Goal: Transaction & Acquisition: Book appointment/travel/reservation

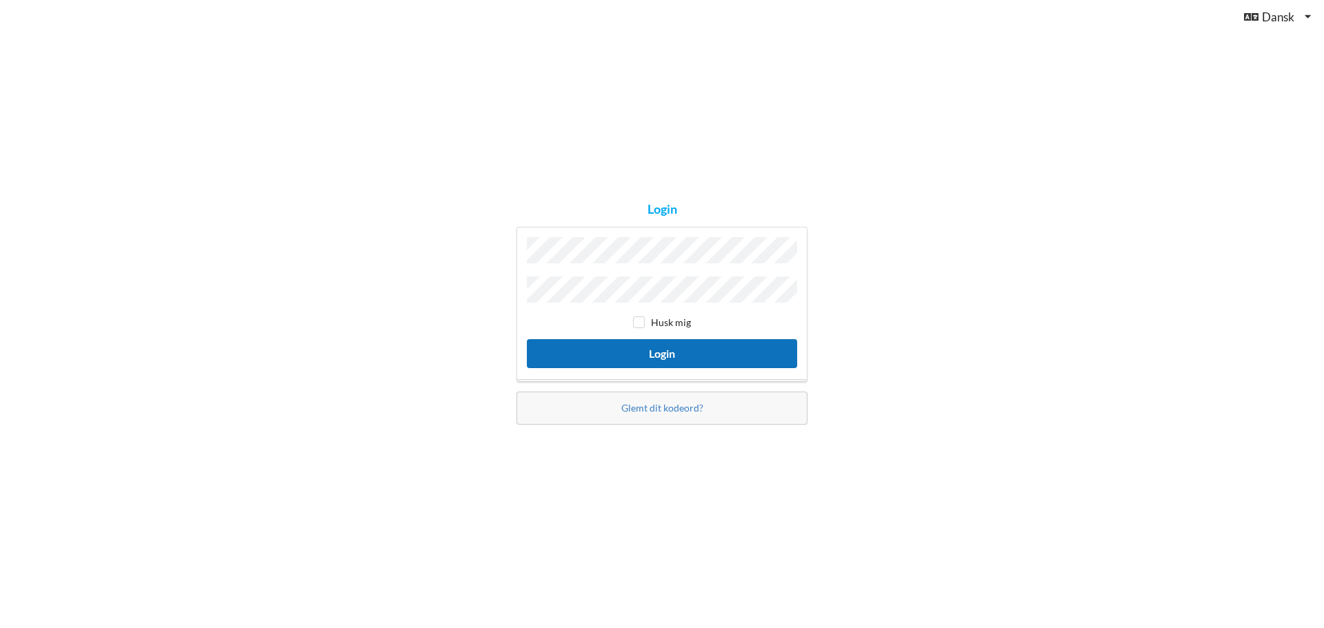
click at [709, 356] on button "Login" at bounding box center [662, 353] width 270 height 28
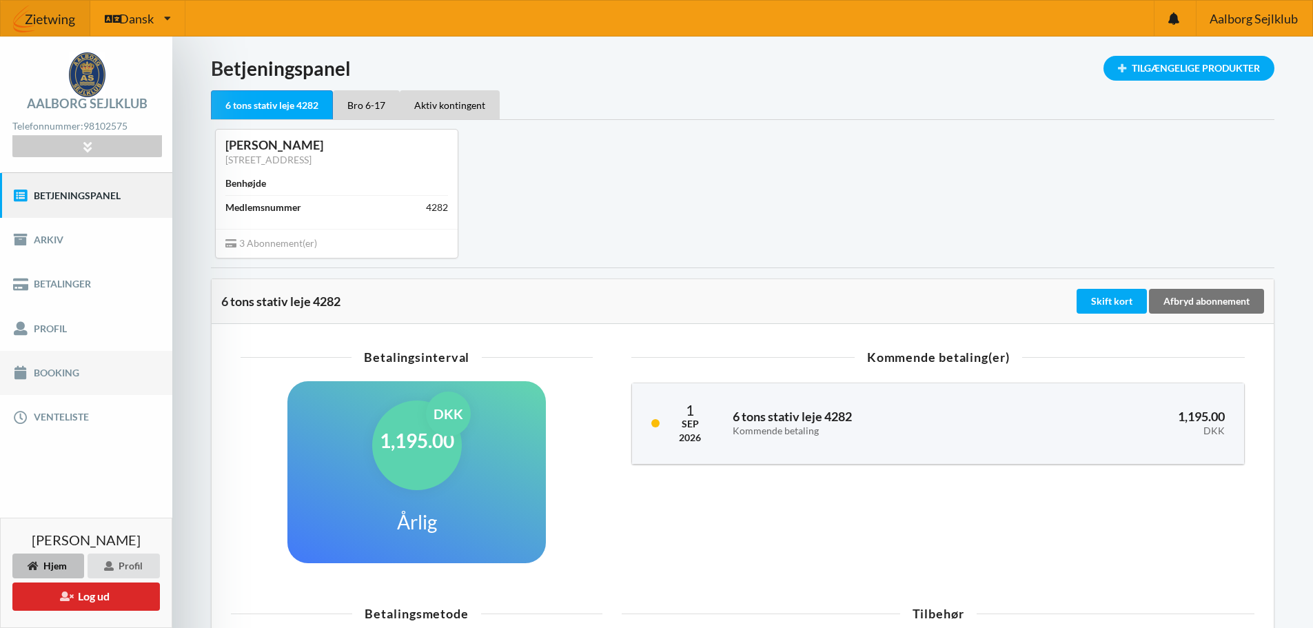
click at [80, 381] on link "Booking" at bounding box center [86, 373] width 172 height 44
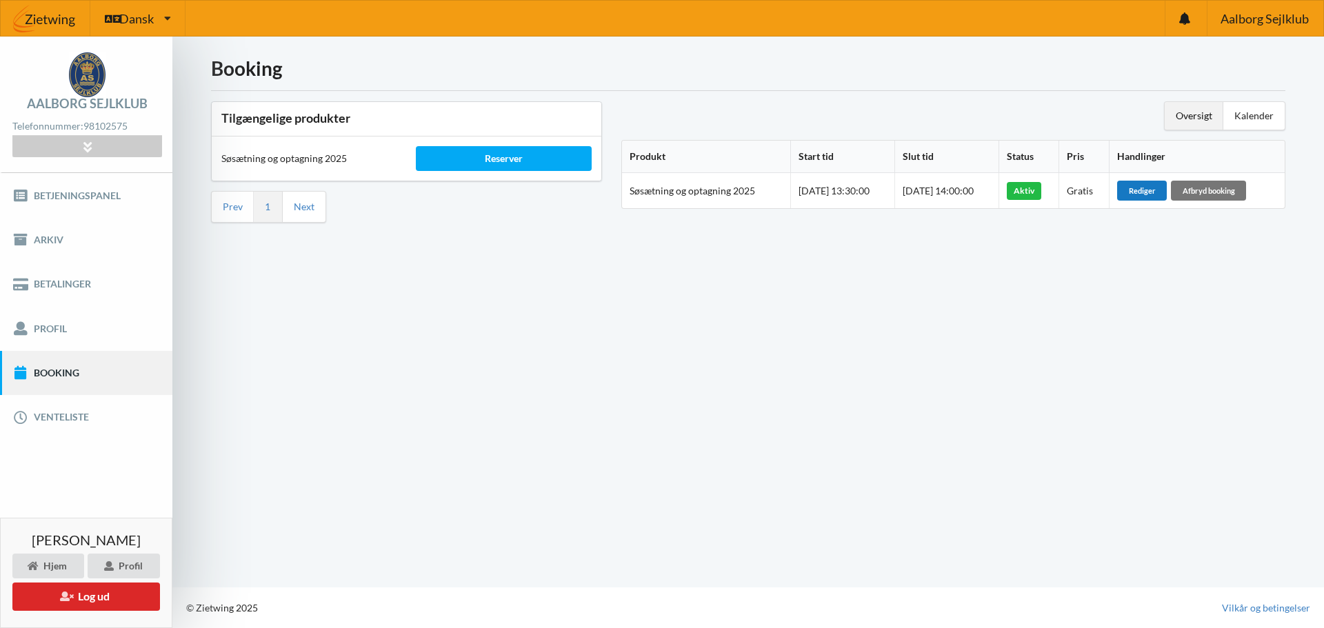
click at [1149, 196] on div "Rediger" at bounding box center [1142, 190] width 50 height 19
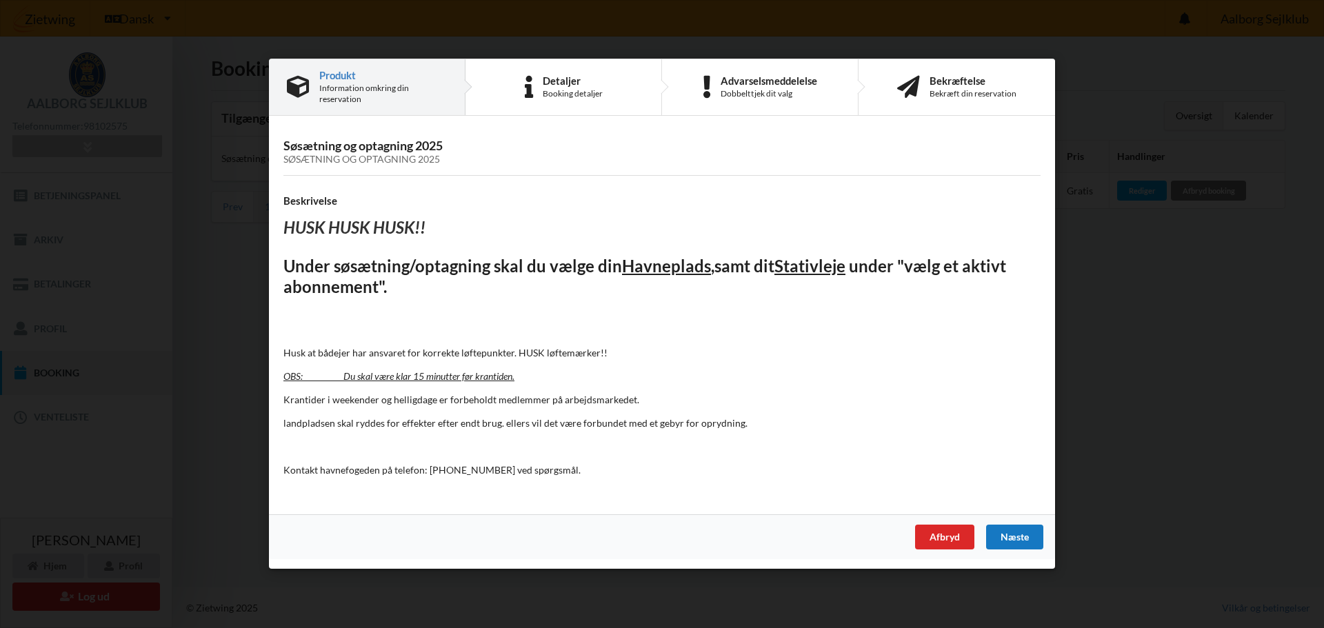
click at [1006, 533] on div "Næste" at bounding box center [1014, 537] width 57 height 25
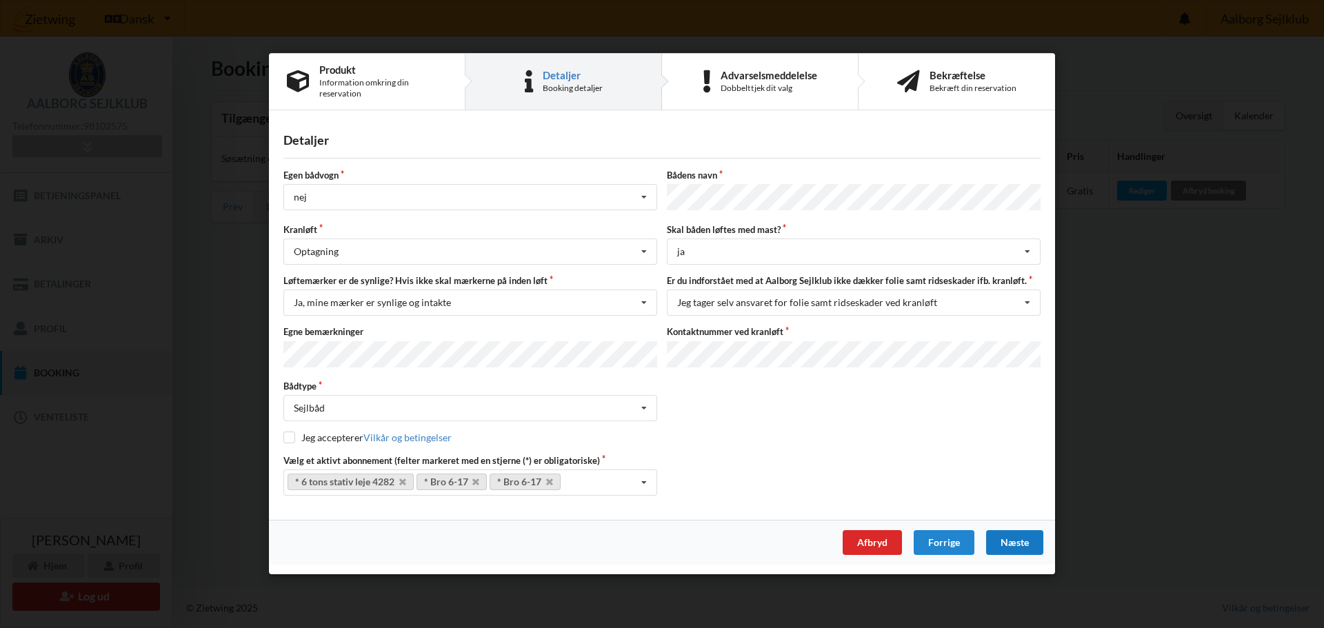
click at [1006, 533] on div "Næste" at bounding box center [1014, 543] width 57 height 25
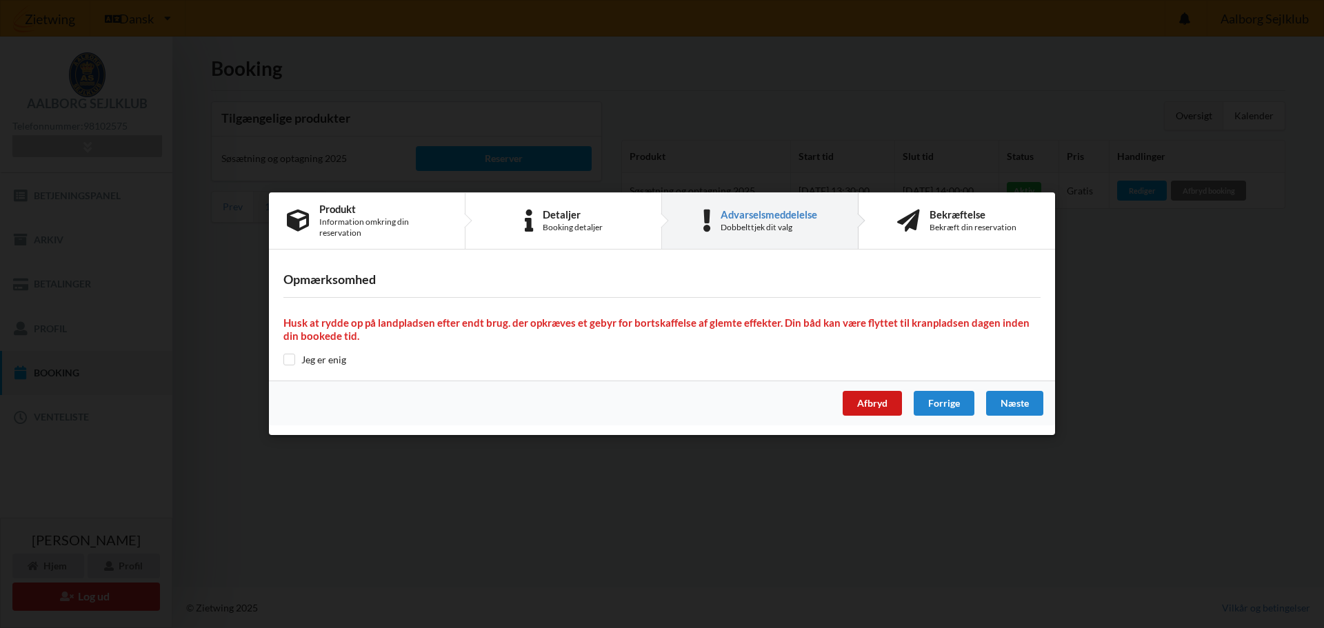
click at [874, 404] on div "Afbryd" at bounding box center [871, 404] width 59 height 25
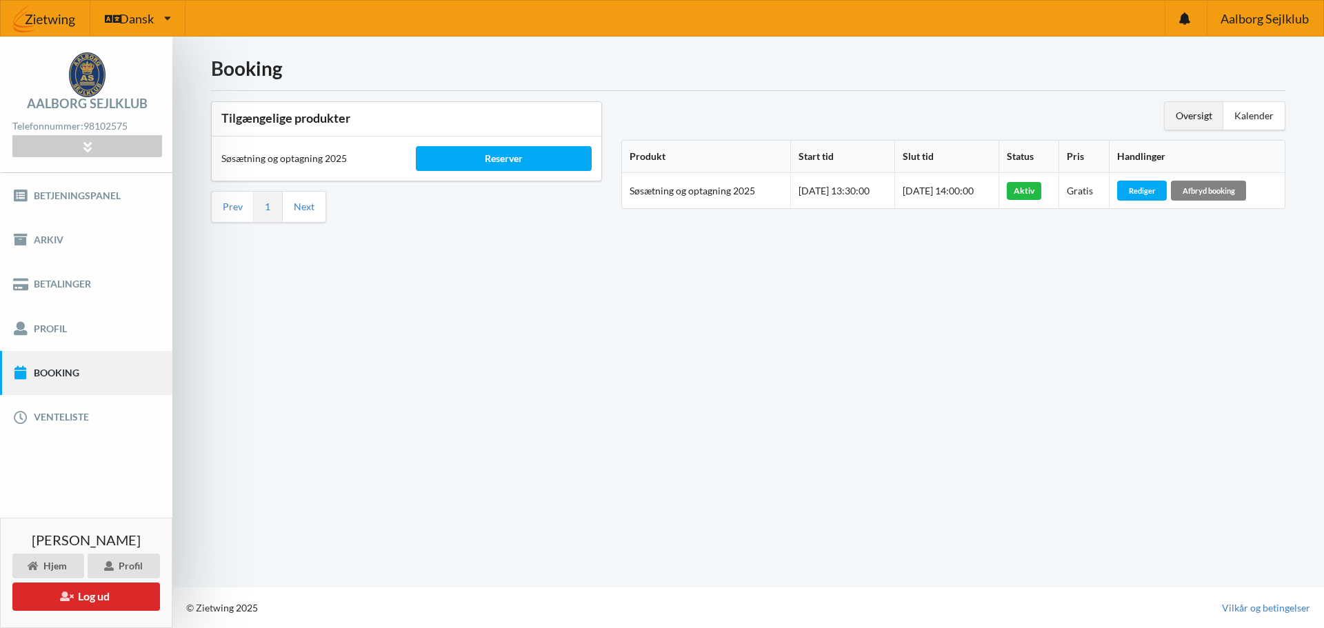
click at [1198, 194] on div "Afbryd booking" at bounding box center [1208, 190] width 75 height 19
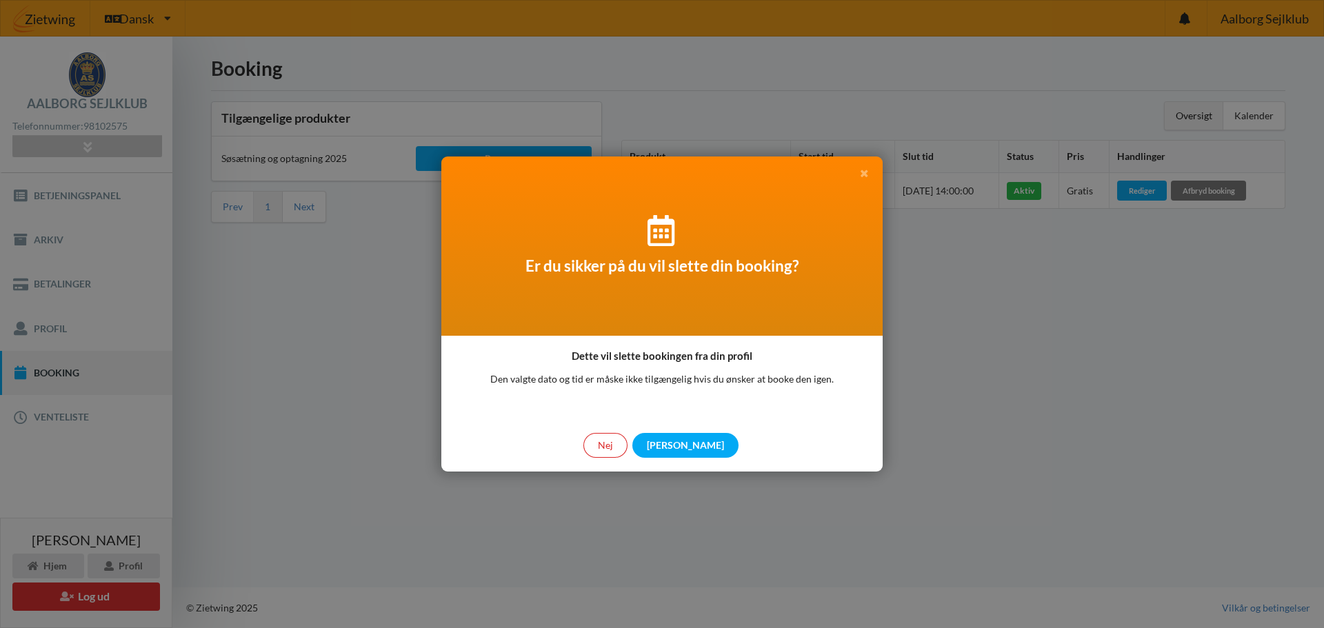
click at [866, 172] on icon at bounding box center [864, 172] width 12 height 10
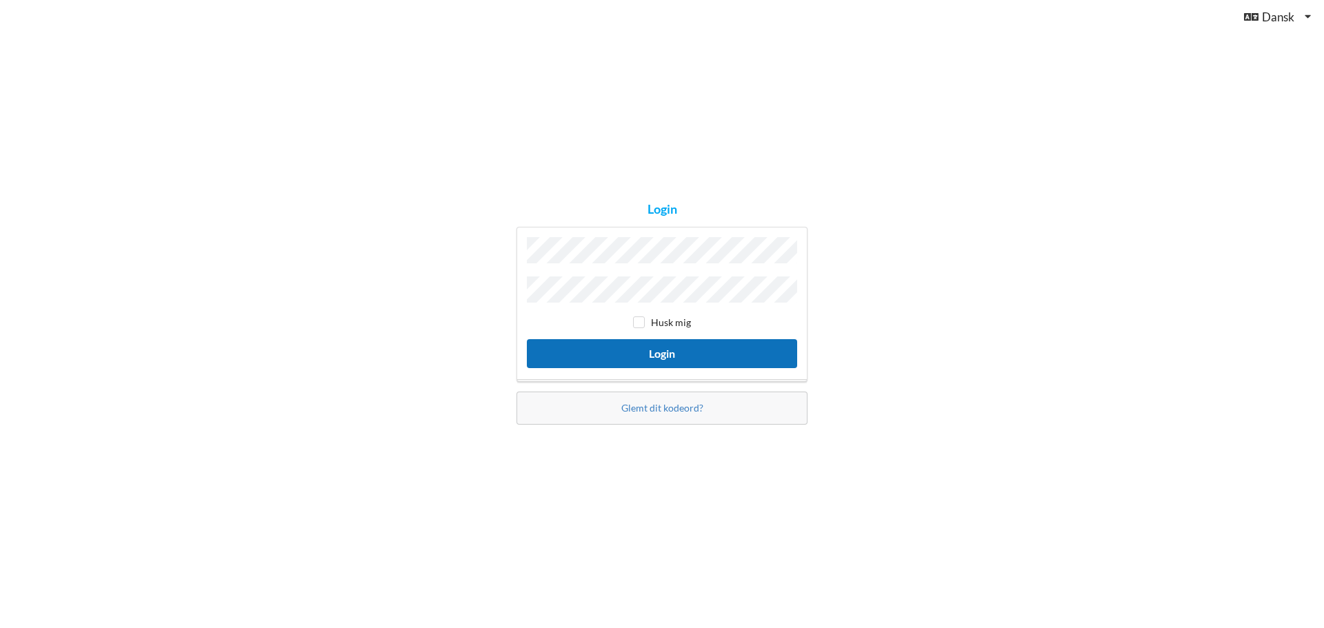
click at [616, 356] on button "Login" at bounding box center [662, 353] width 270 height 28
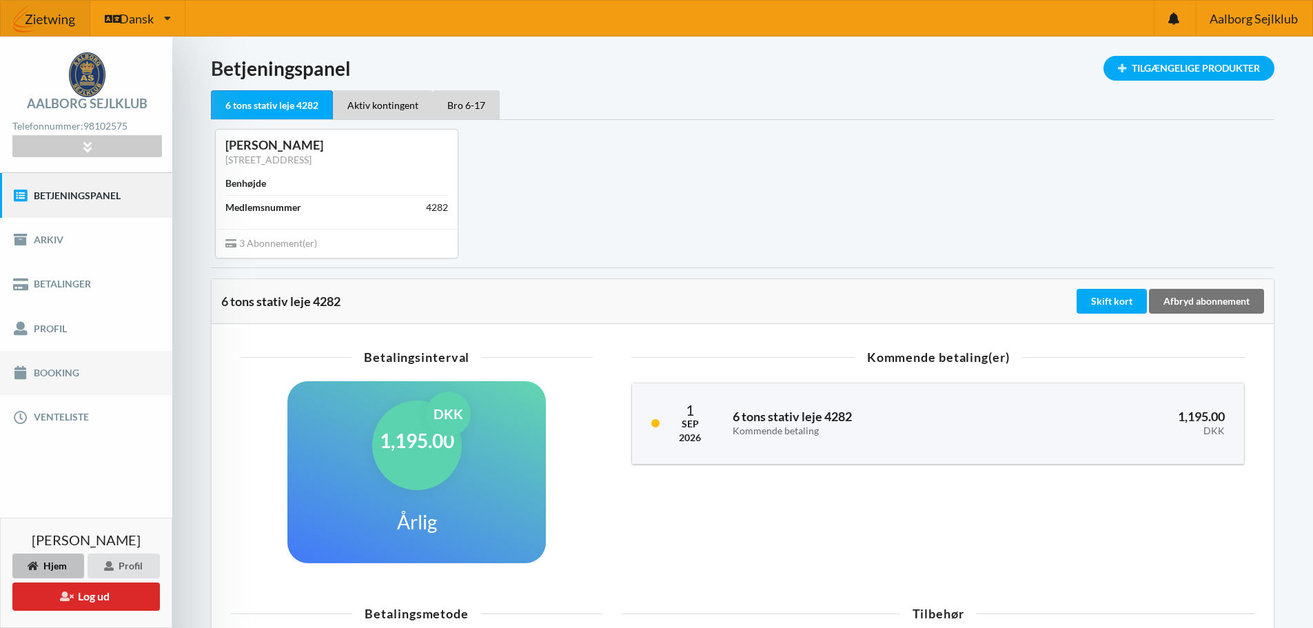
click at [76, 380] on link "Booking" at bounding box center [86, 373] width 172 height 44
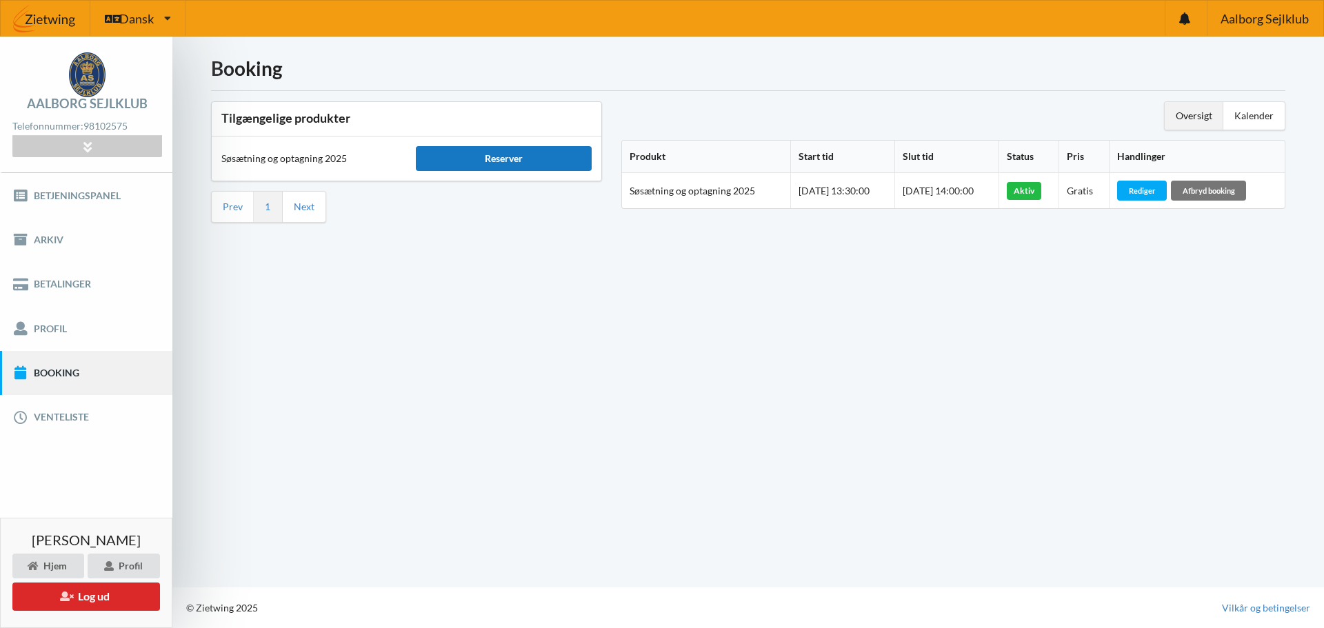
click at [454, 161] on div "Reserver" at bounding box center [503, 158] width 175 height 25
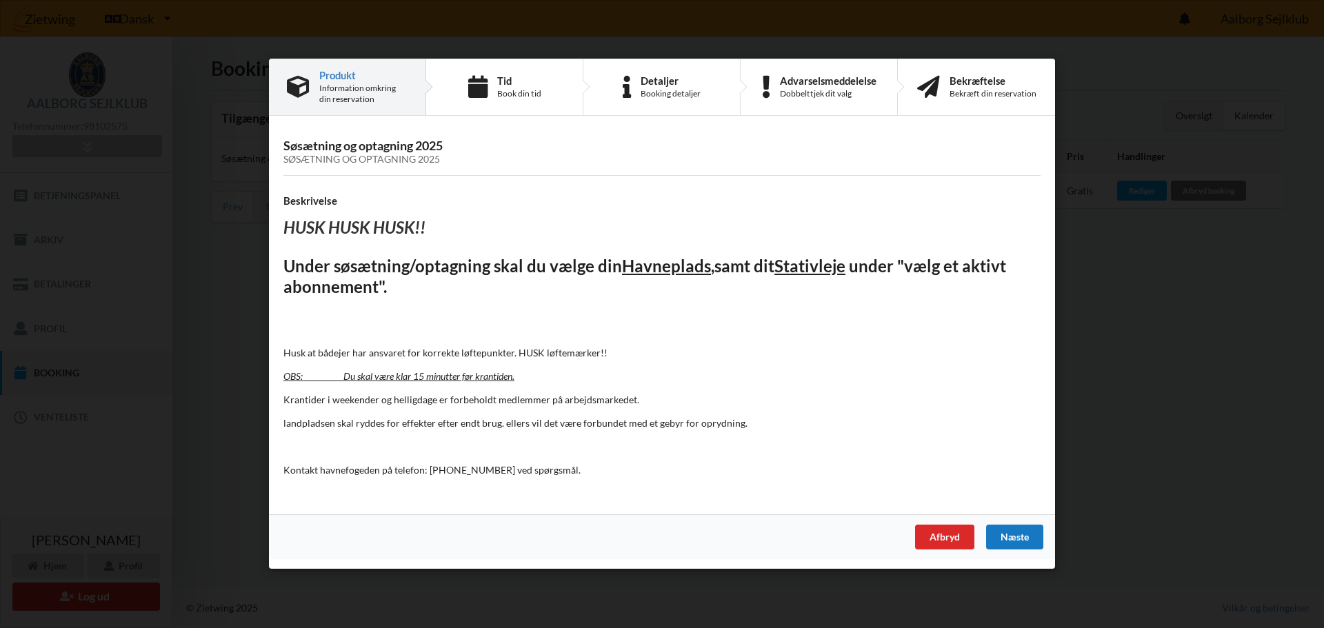
click at [1027, 536] on div "Næste" at bounding box center [1014, 537] width 57 height 25
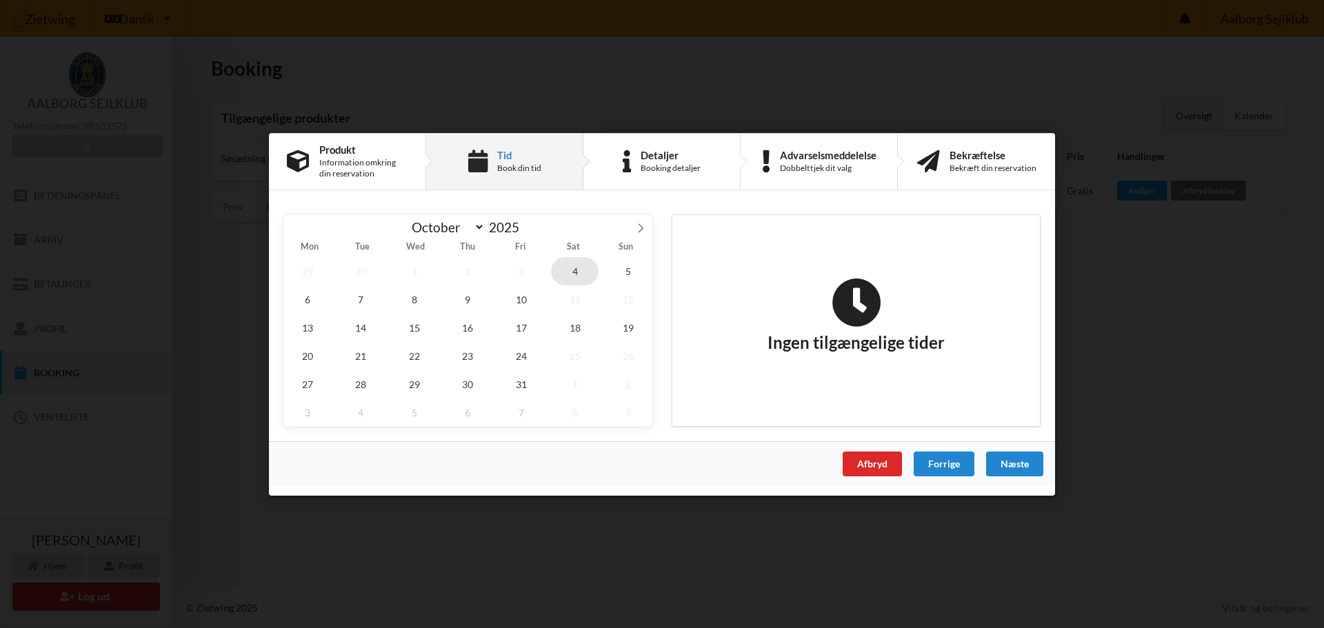
click at [580, 272] on span "4" at bounding box center [575, 270] width 48 height 28
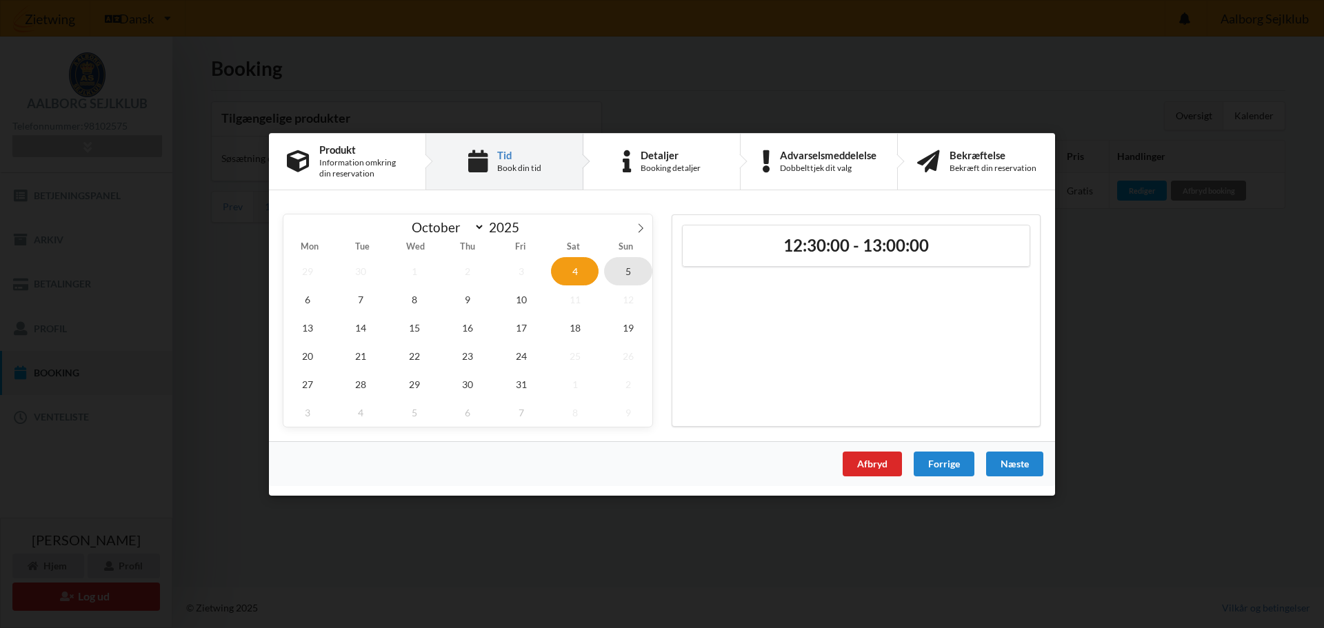
click at [634, 270] on span "5" at bounding box center [628, 270] width 48 height 28
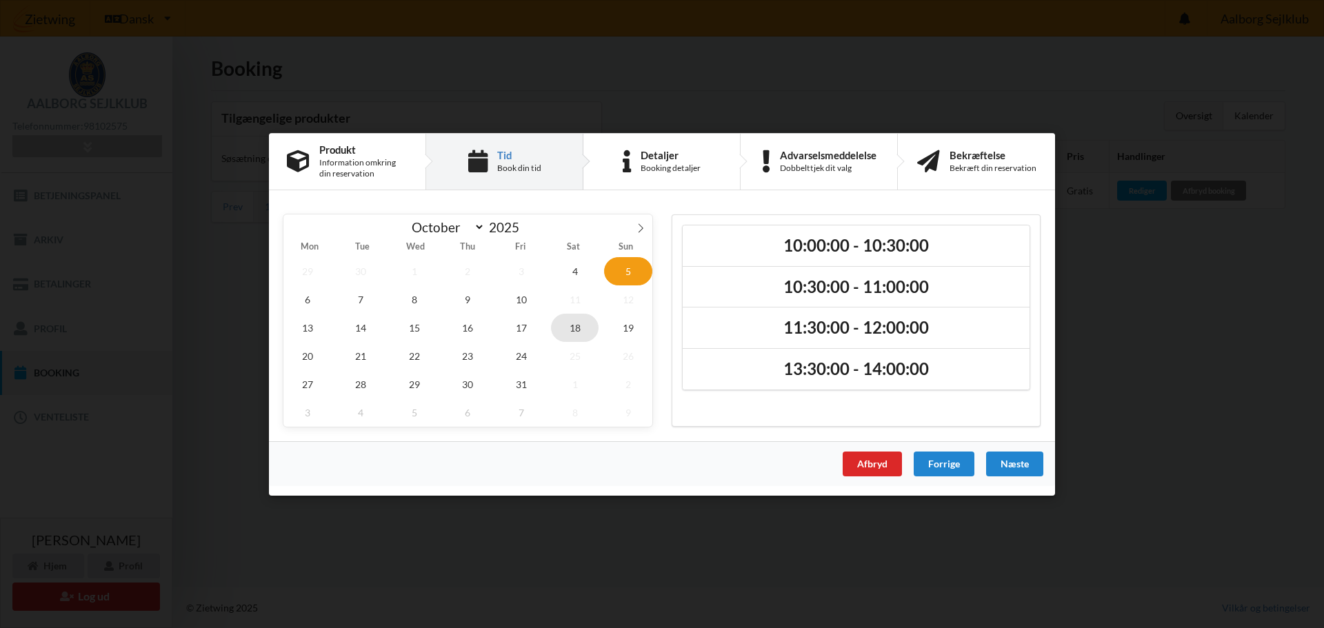
click at [569, 329] on span "18" at bounding box center [575, 327] width 48 height 28
click at [616, 322] on span "19" at bounding box center [628, 327] width 48 height 28
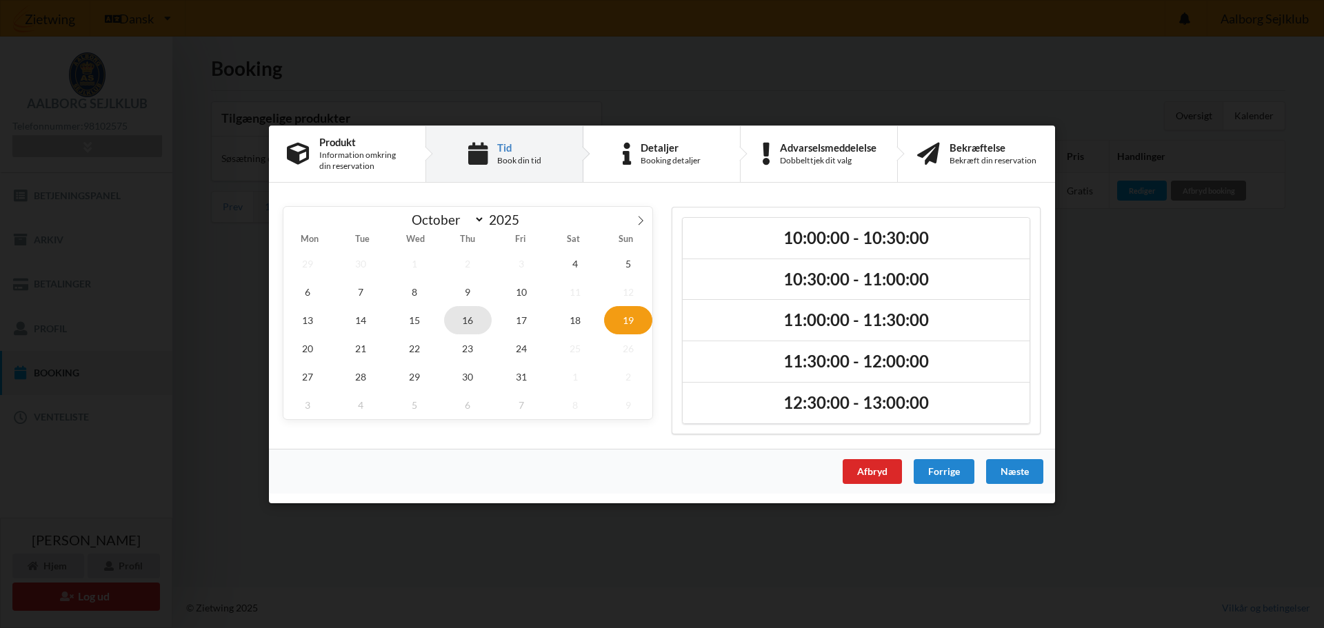
click at [476, 316] on span "16" at bounding box center [468, 319] width 48 height 28
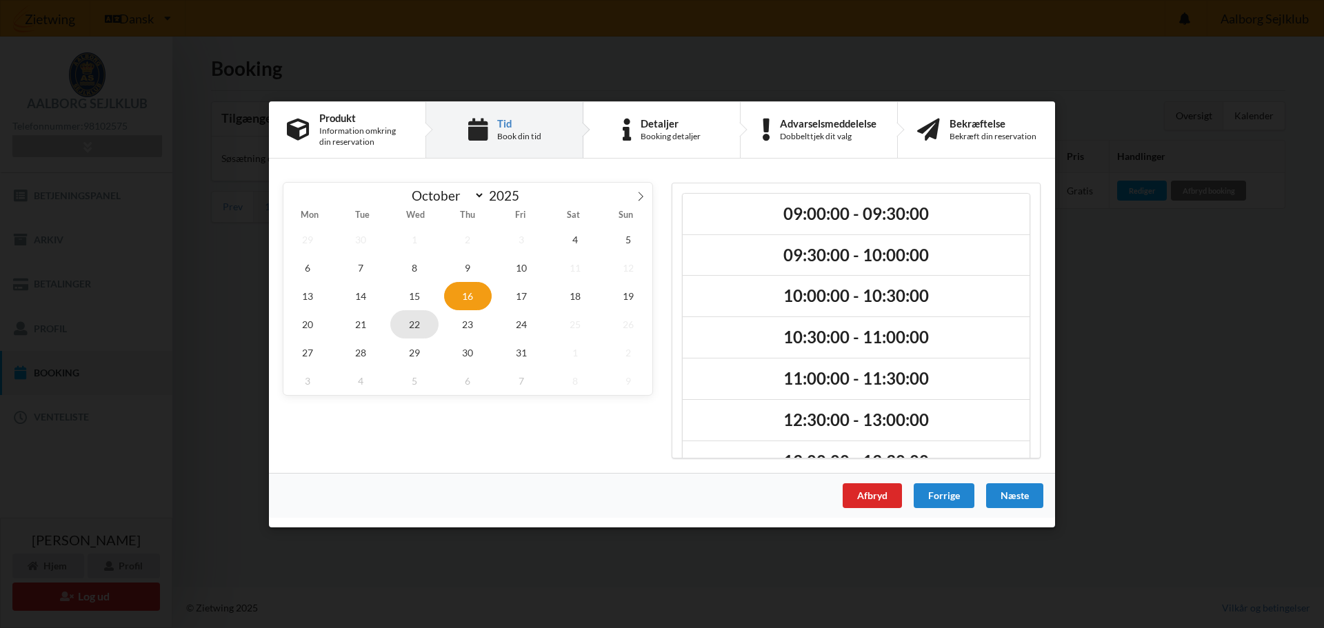
click at [402, 311] on span "22" at bounding box center [414, 324] width 48 height 28
click at [366, 293] on span "14" at bounding box center [361, 295] width 48 height 28
click at [421, 274] on span "8" at bounding box center [414, 267] width 48 height 28
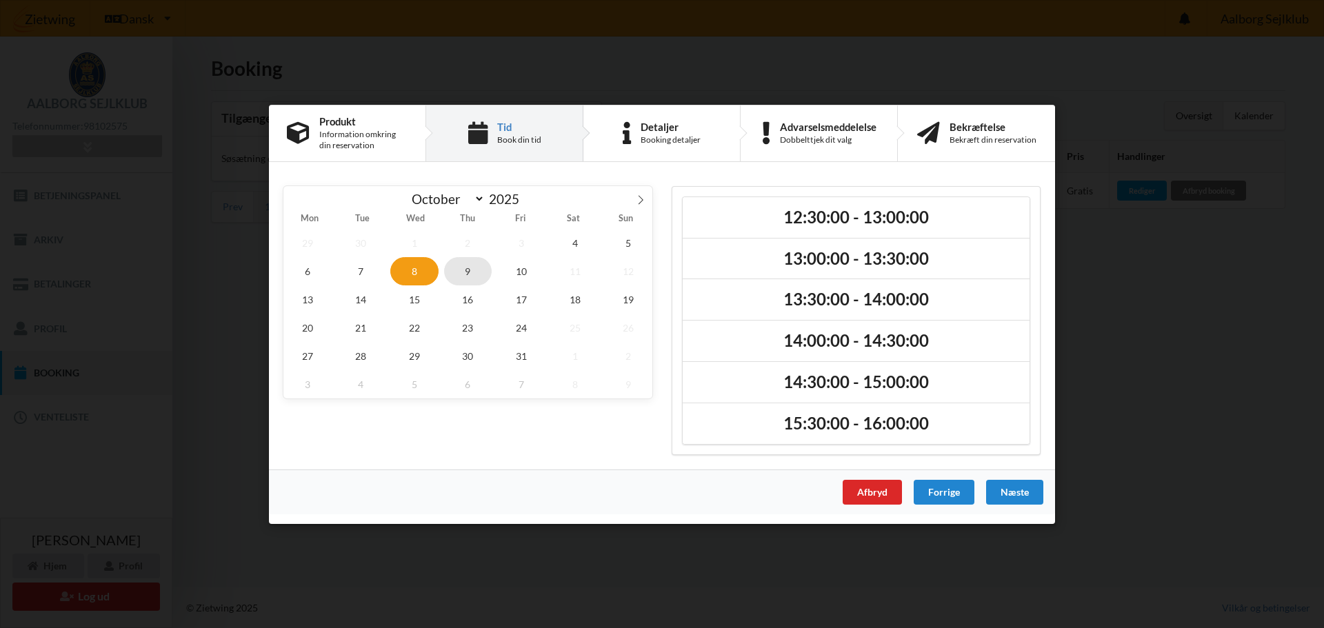
click at [485, 272] on span "9" at bounding box center [468, 270] width 48 height 28
